Goal: Find specific page/section: Find specific page/section

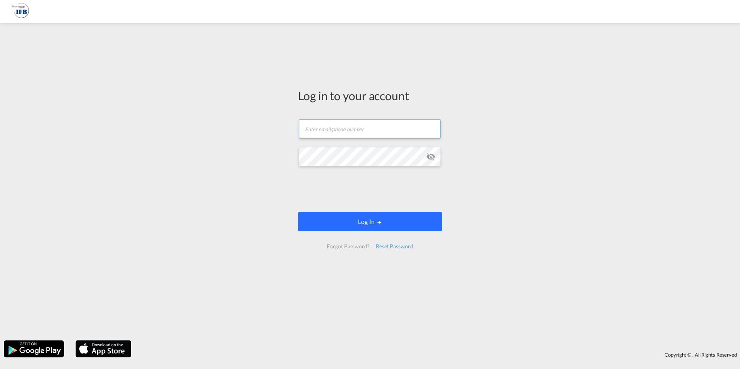
type input "[PERSON_NAME][EMAIL_ADDRESS][PERSON_NAME][DOMAIN_NAME]"
click at [381, 225] on md-icon "LOGIN" at bounding box center [379, 222] width 5 height 5
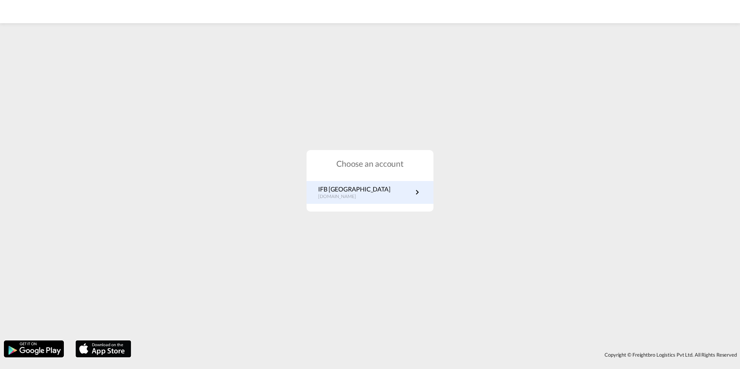
click at [362, 197] on link "IFB Germany [DOMAIN_NAME]" at bounding box center [370, 192] width 104 height 15
